Goal: Information Seeking & Learning: Learn about a topic

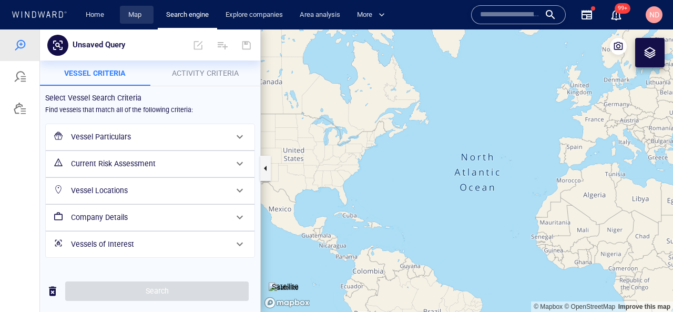
click at [137, 12] on link "Map" at bounding box center [136, 15] width 25 height 18
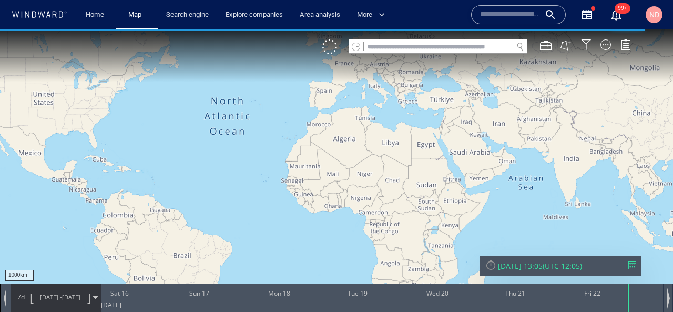
click at [461, 48] on input "text" at bounding box center [438, 47] width 149 height 14
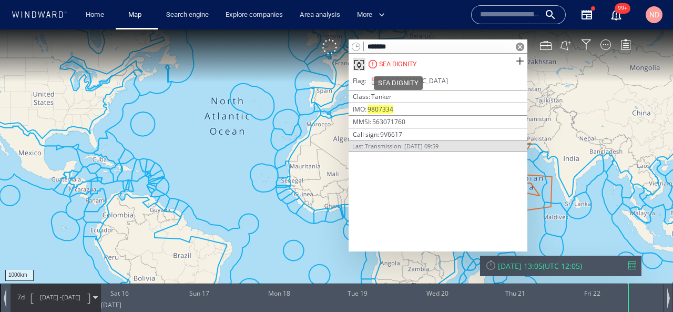
type input "*******"
click at [401, 61] on div "SEA DIGNITY" at bounding box center [398, 63] width 38 height 9
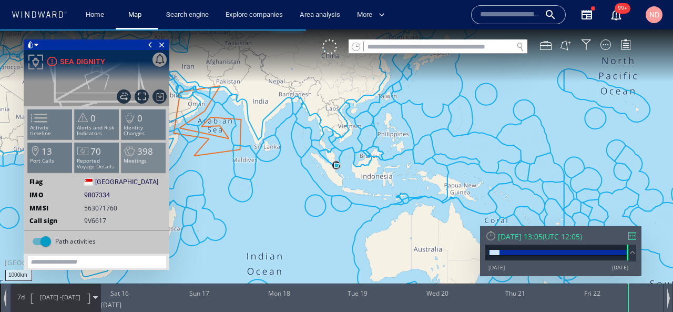
click at [134, 157] on span at bounding box center [129, 151] width 16 height 15
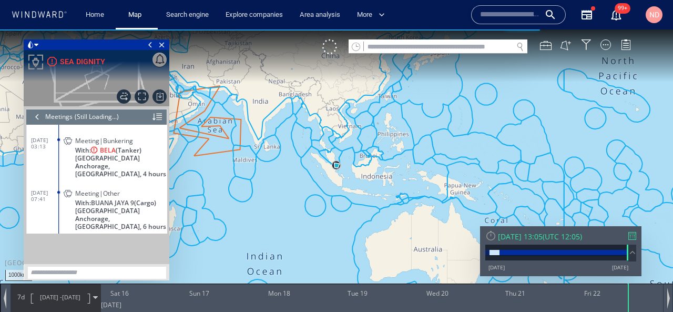
scroll to position [8282, 0]
click at [79, 146] on span "With: BELA (Tanker)" at bounding box center [108, 150] width 66 height 8
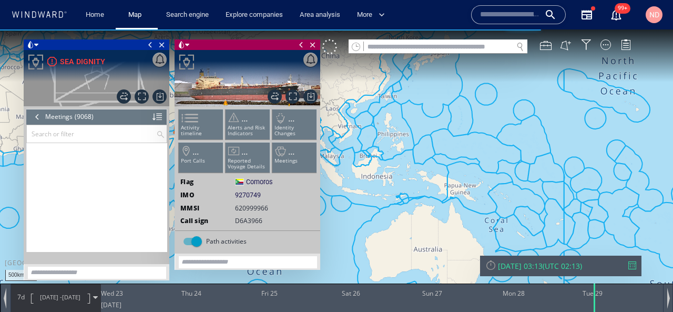
scroll to position [258887, 0]
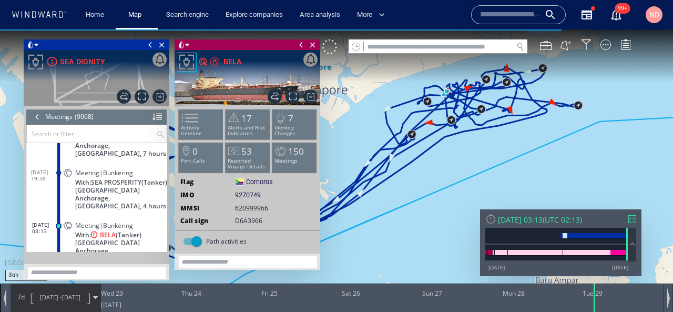
click at [148, 46] on span at bounding box center [151, 44] width 12 height 11
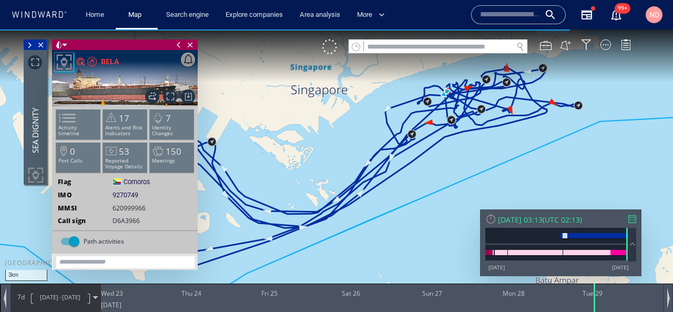
click at [177, 45] on span at bounding box center [179, 44] width 12 height 11
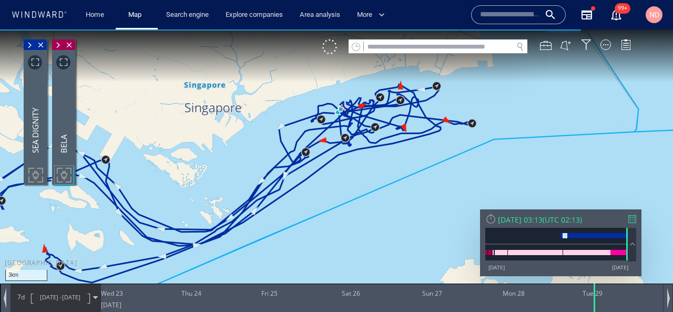
drag, startPoint x: 415, startPoint y: 151, endPoint x: 310, endPoint y: 176, distance: 108.1
click at [310, 176] on canvas "Map" at bounding box center [336, 165] width 673 height 272
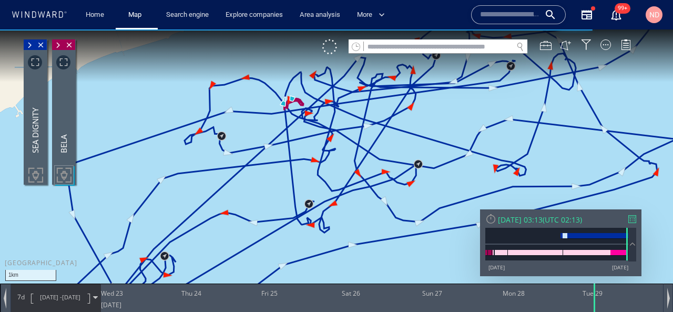
drag, startPoint x: 338, startPoint y: 111, endPoint x: 298, endPoint y: 196, distance: 93.6
click at [298, 196] on canvas "Map" at bounding box center [336, 165] width 673 height 272
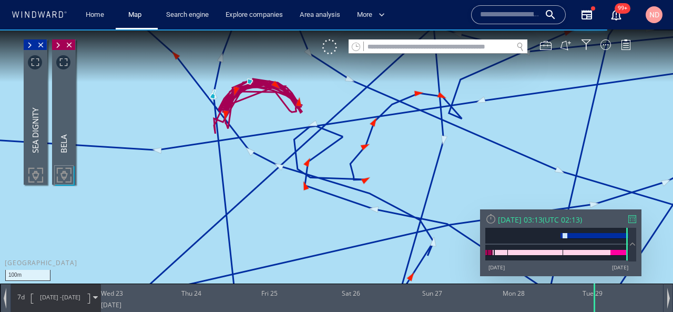
drag, startPoint x: 237, startPoint y: 119, endPoint x: 310, endPoint y: 140, distance: 76.2
click at [310, 140] on canvas "Map" at bounding box center [336, 165] width 673 height 272
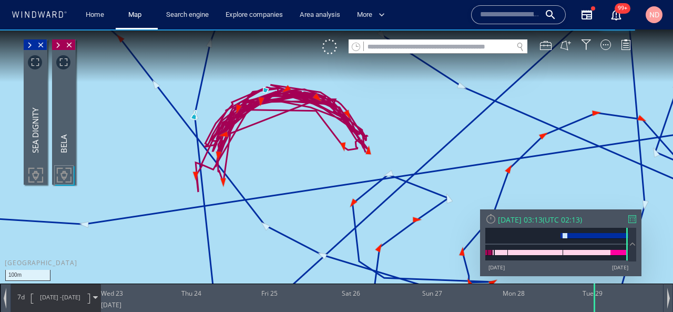
click at [63, 310] on span "[DATE] - [DATE]" at bounding box center [60, 297] width 53 height 26
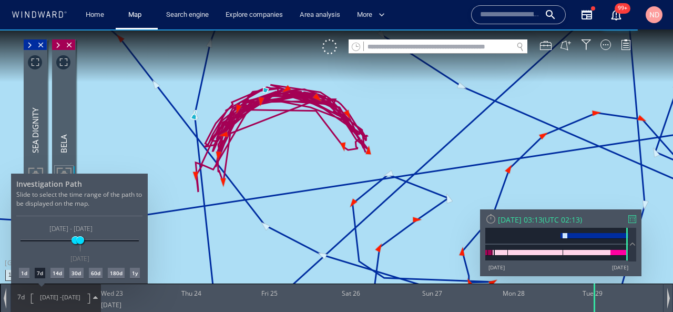
click at [63, 301] on div at bounding box center [336, 170] width 673 height 282
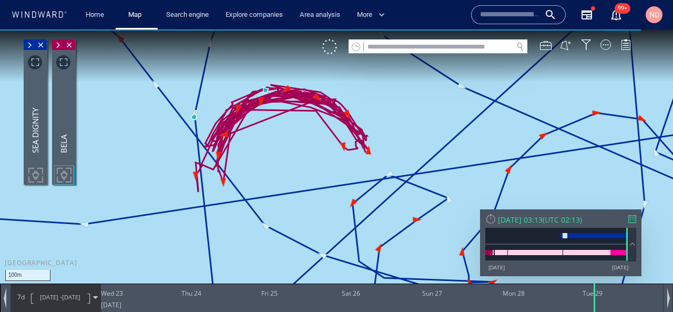
click at [63, 301] on span "[DATE] - [DATE]" at bounding box center [60, 297] width 53 height 26
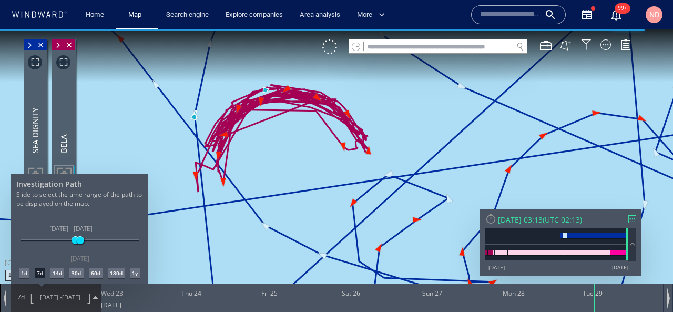
click at [98, 271] on div "60d" at bounding box center [96, 273] width 14 height 11
